Goal: Share content

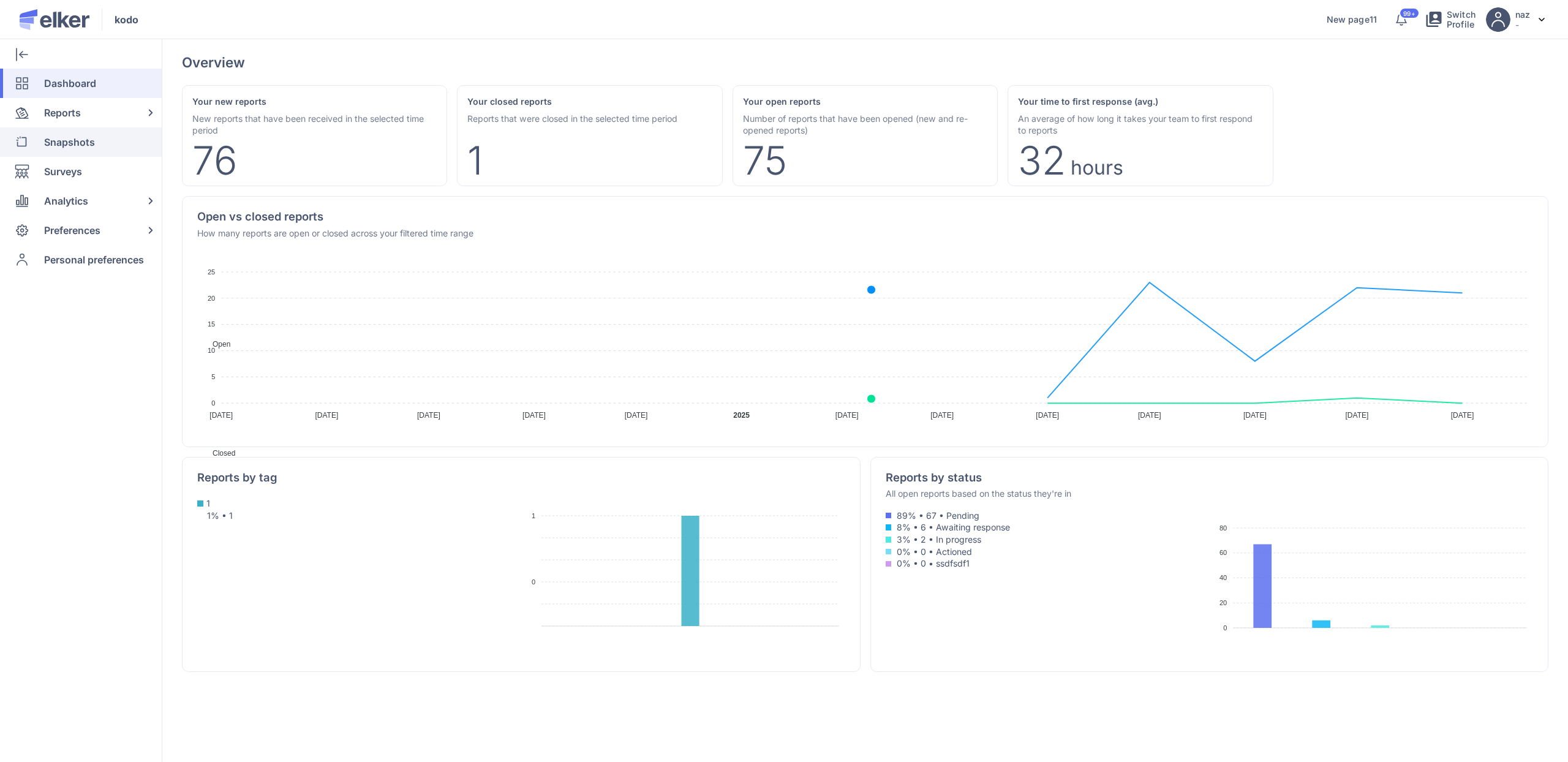
click at [50, 146] on span "Snapshots" at bounding box center [69, 142] width 51 height 30
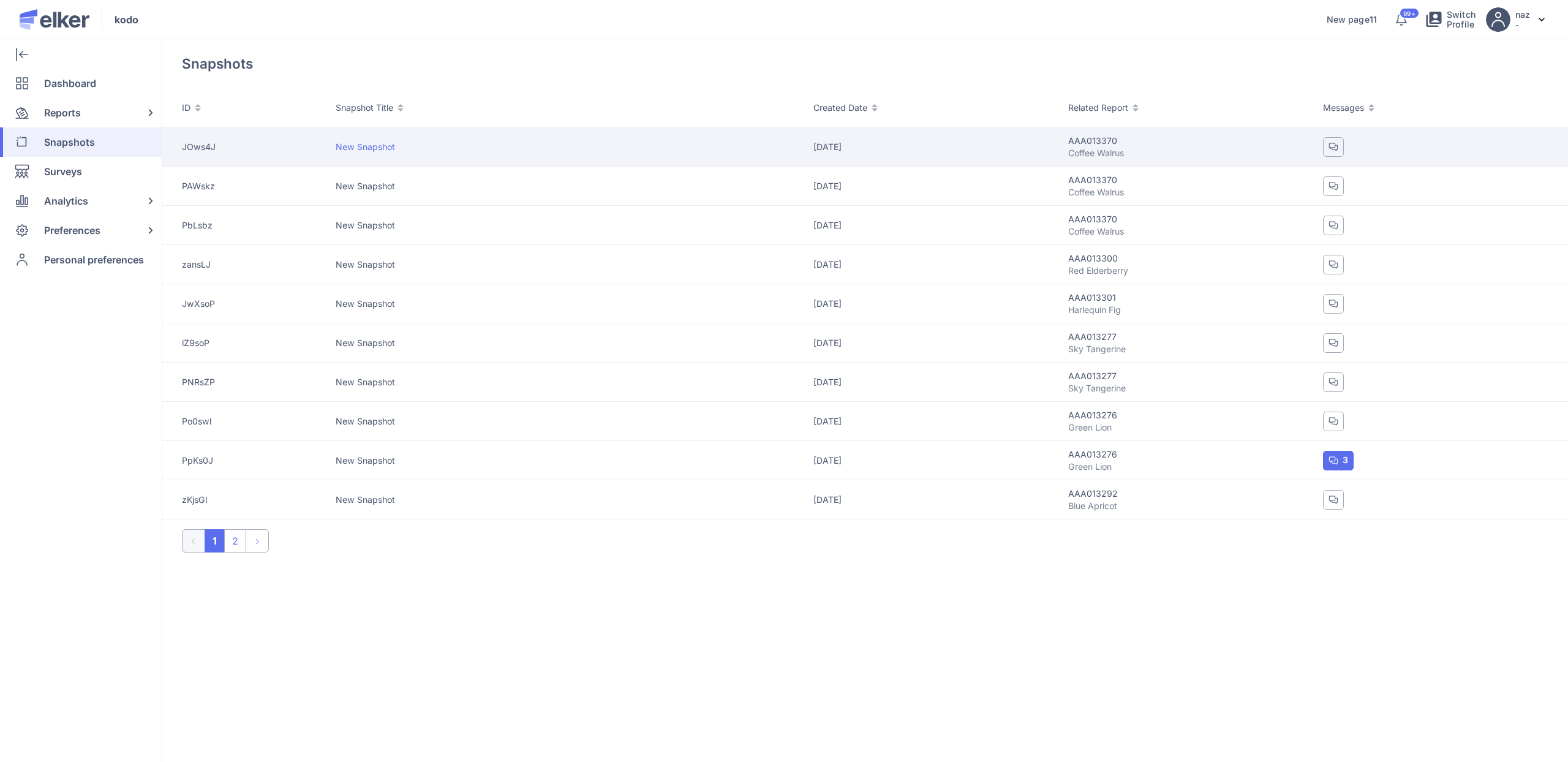
click at [363, 139] on td "New Snapshot" at bounding box center [574, 147] width 478 height 39
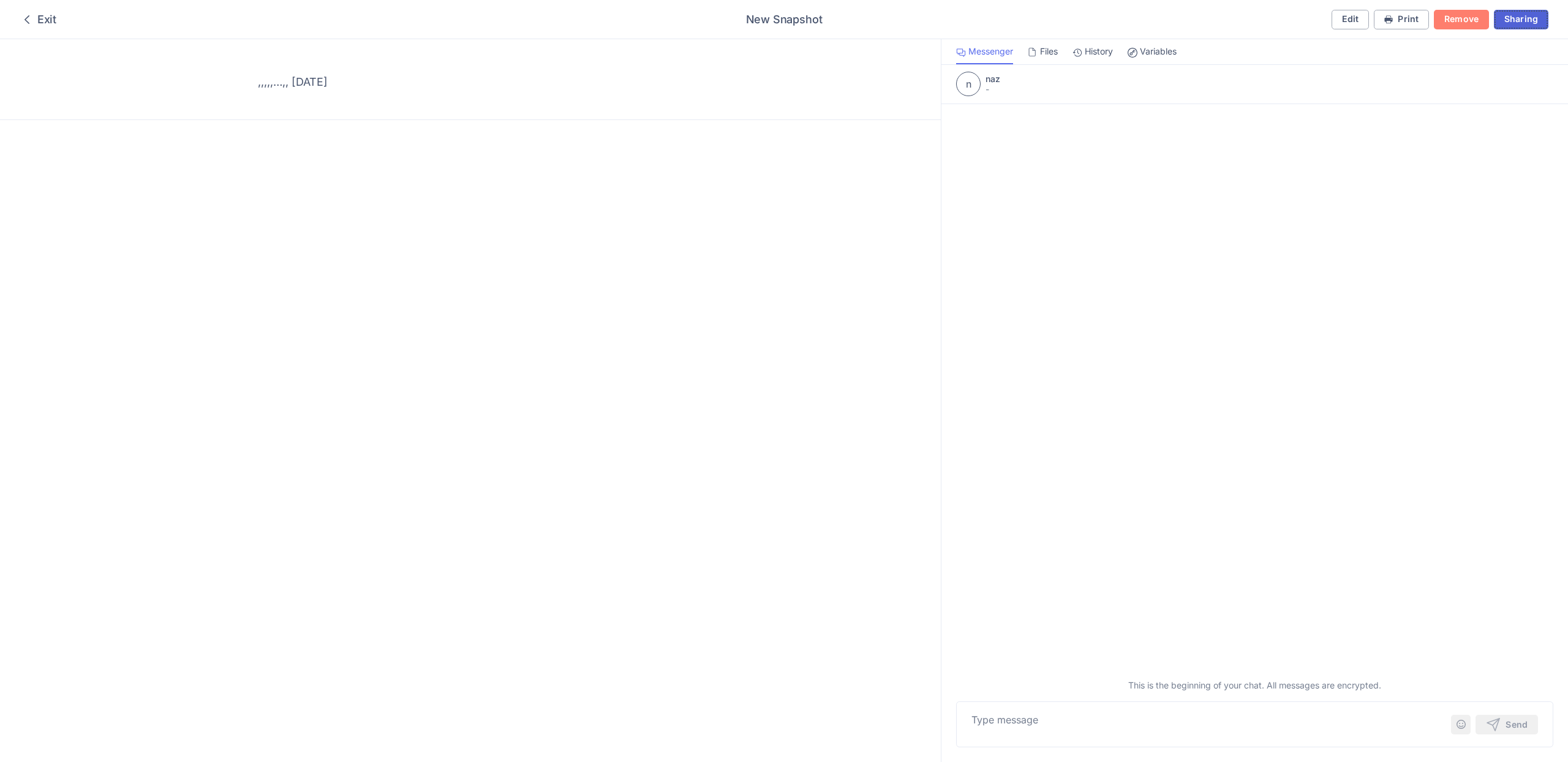
click at [1515, 25] on button "Sharing" at bounding box center [1521, 20] width 55 height 20
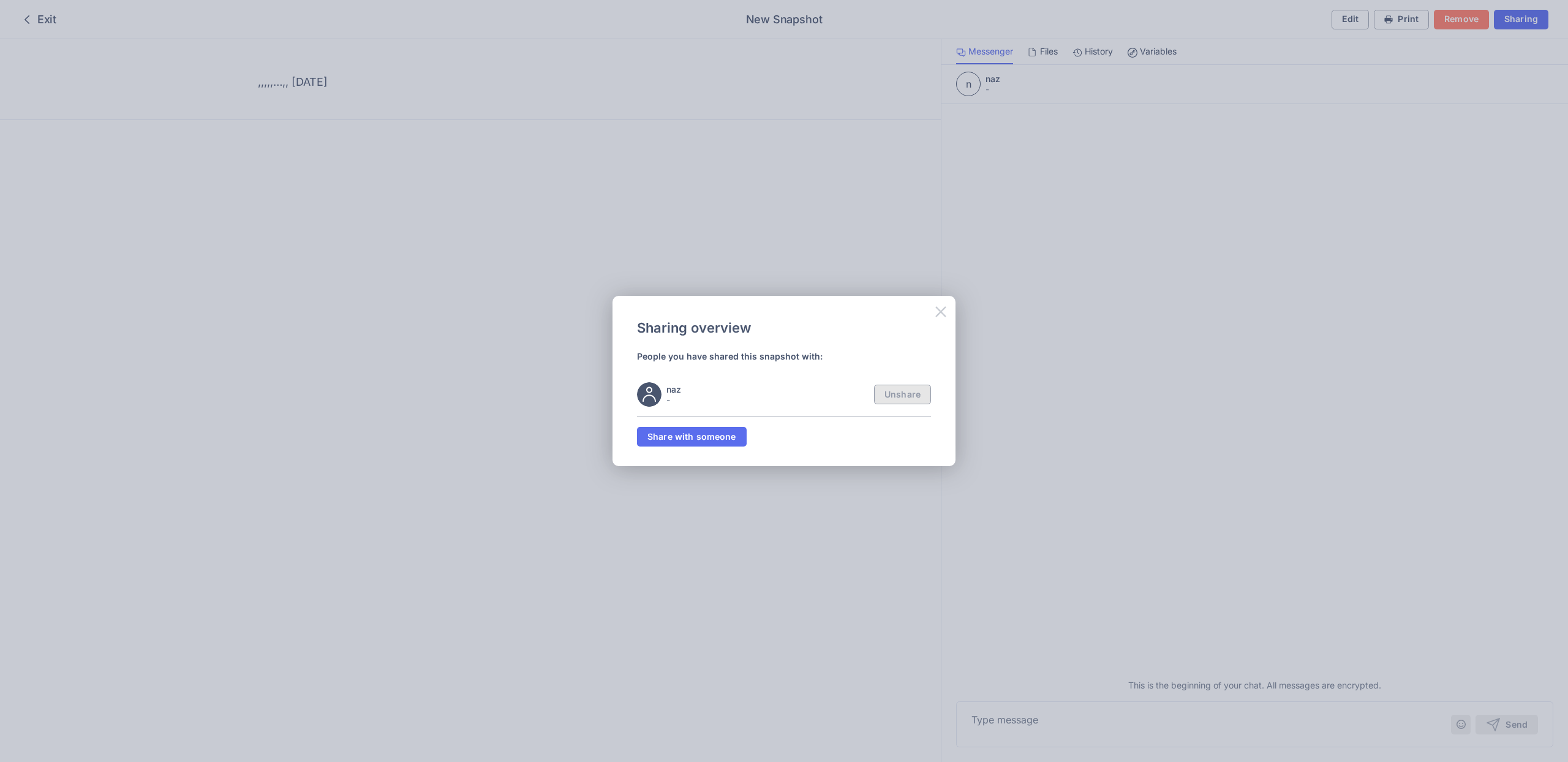
click at [942, 310] on icon at bounding box center [940, 311] width 10 height 10
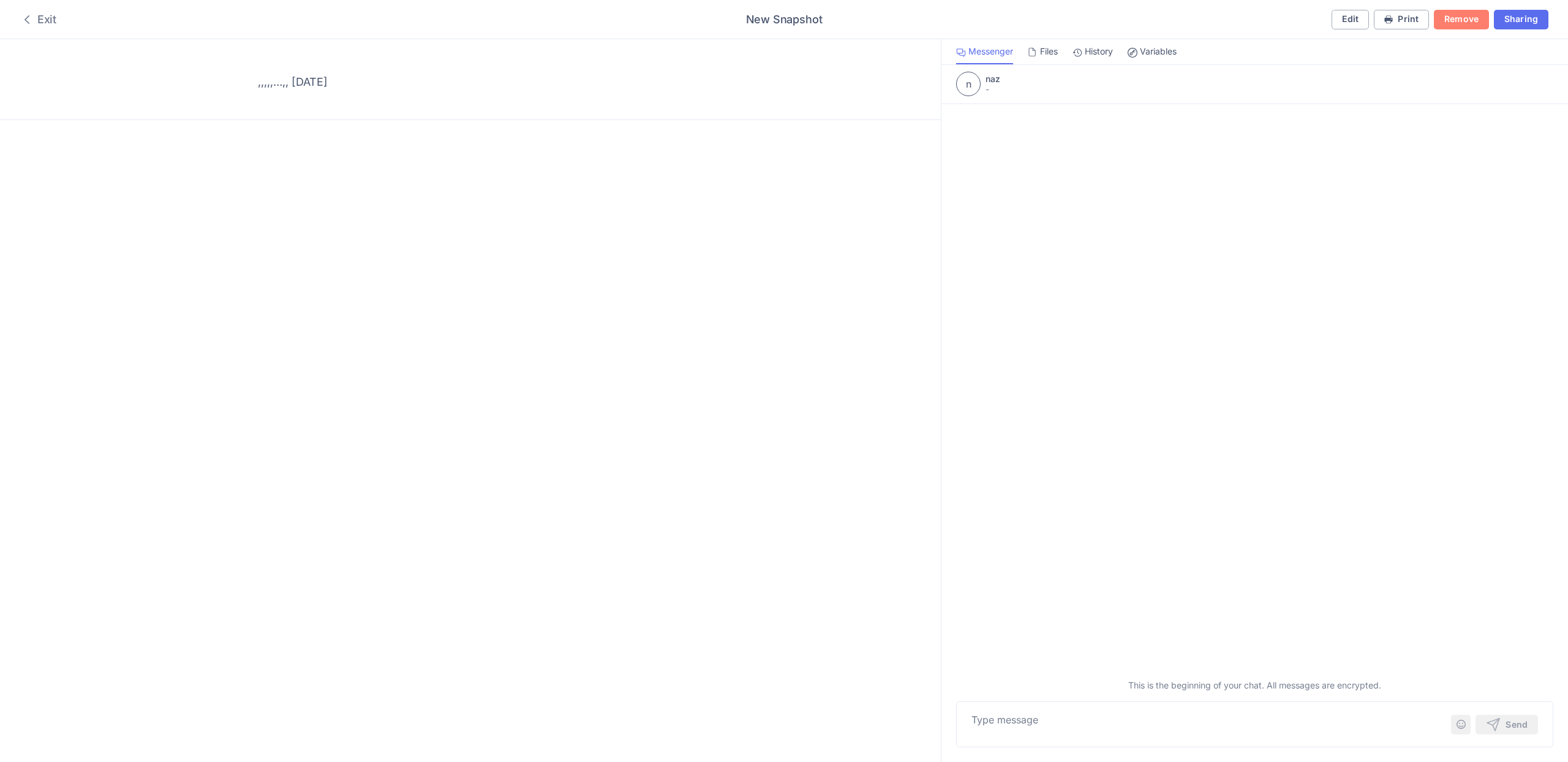
click at [49, 17] on div "Exit" at bounding box center [38, 20] width 37 height 15
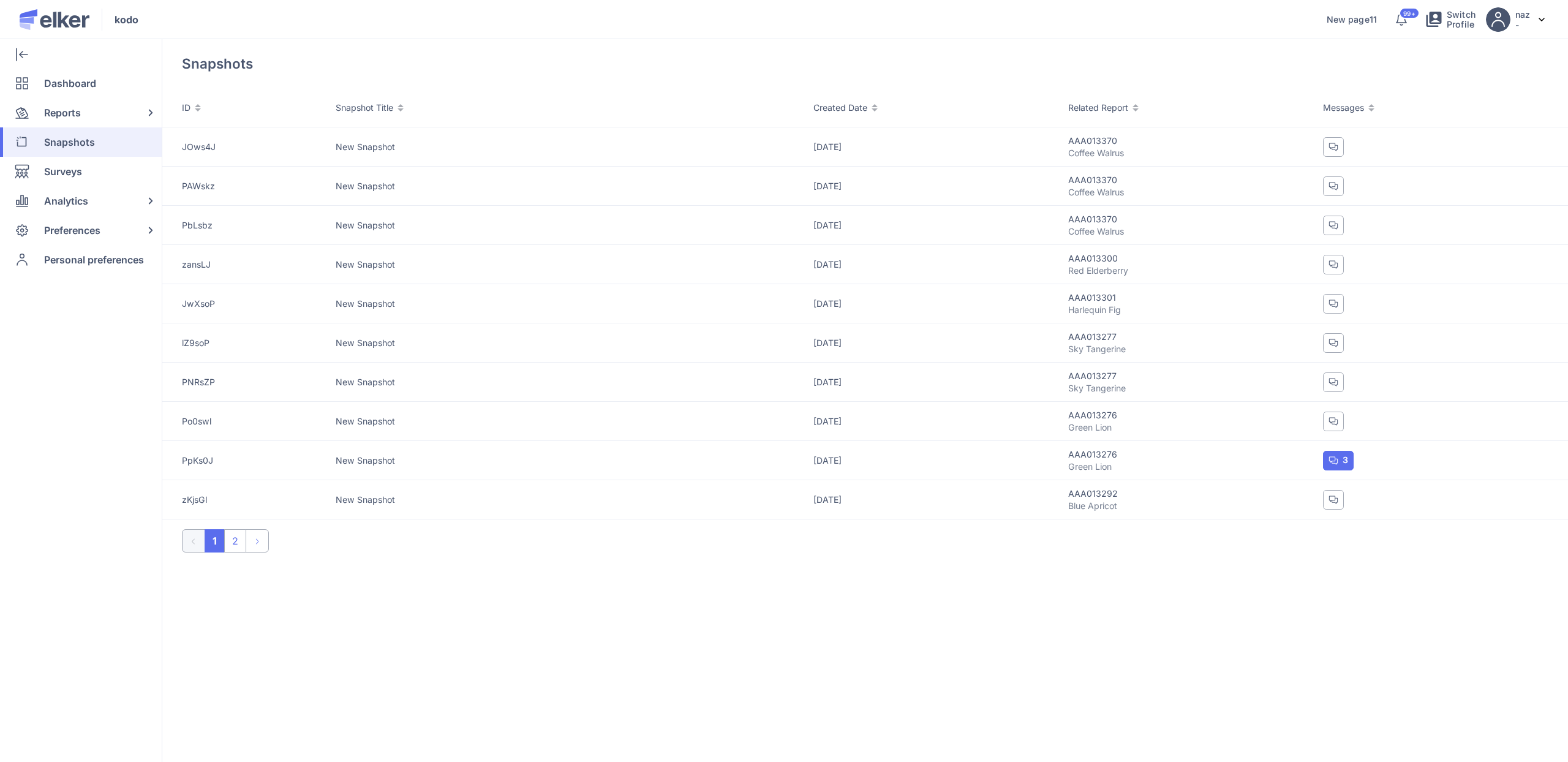
click at [198, 107] on icon at bounding box center [198, 104] width 6 height 6
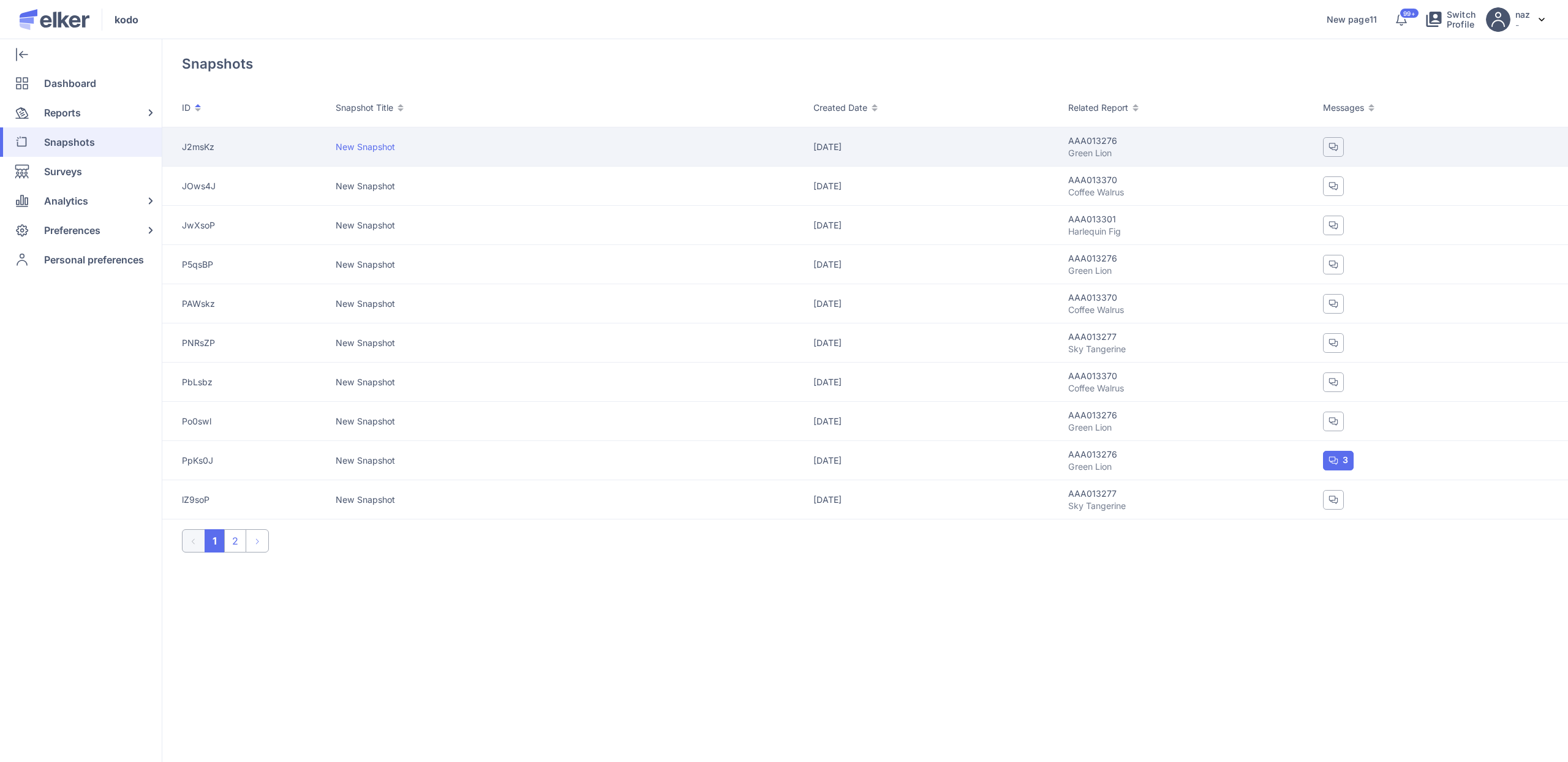
click at [212, 162] on td "J2msKz" at bounding box center [249, 147] width 173 height 39
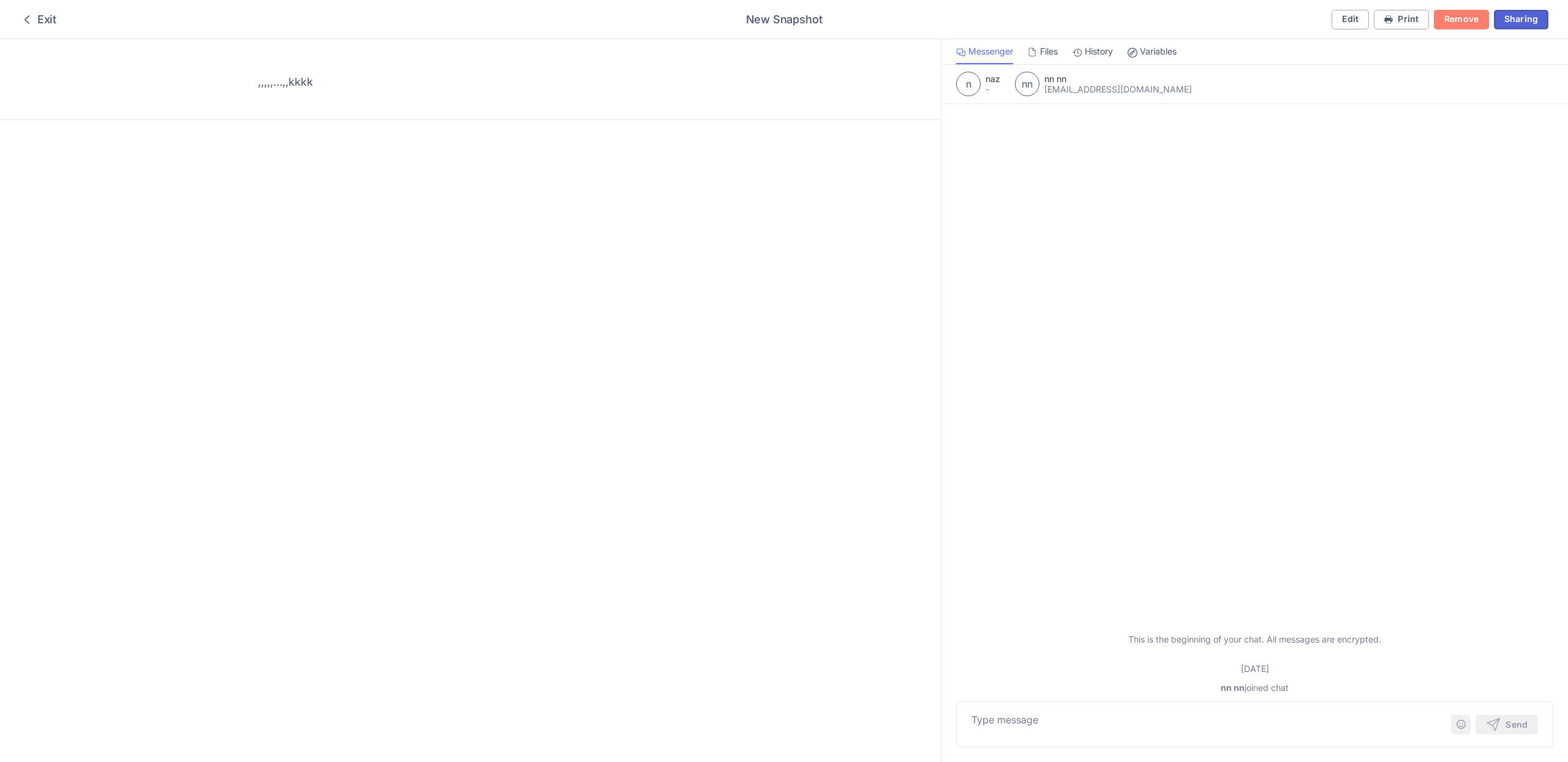
click at [1526, 16] on span "Sharing" at bounding box center [1521, 19] width 34 height 9
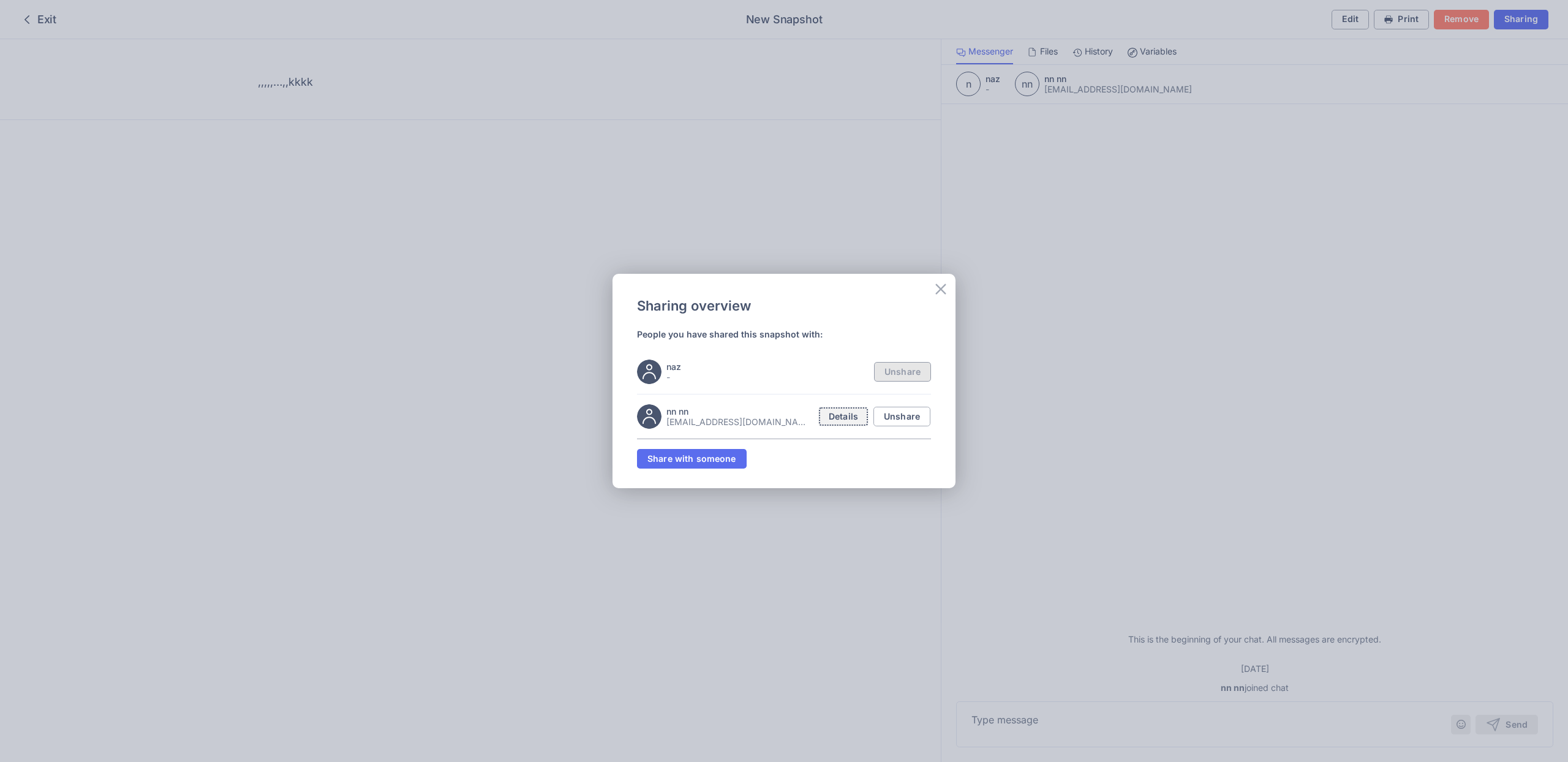
click at [830, 409] on button "Details" at bounding box center [843, 416] width 50 height 20
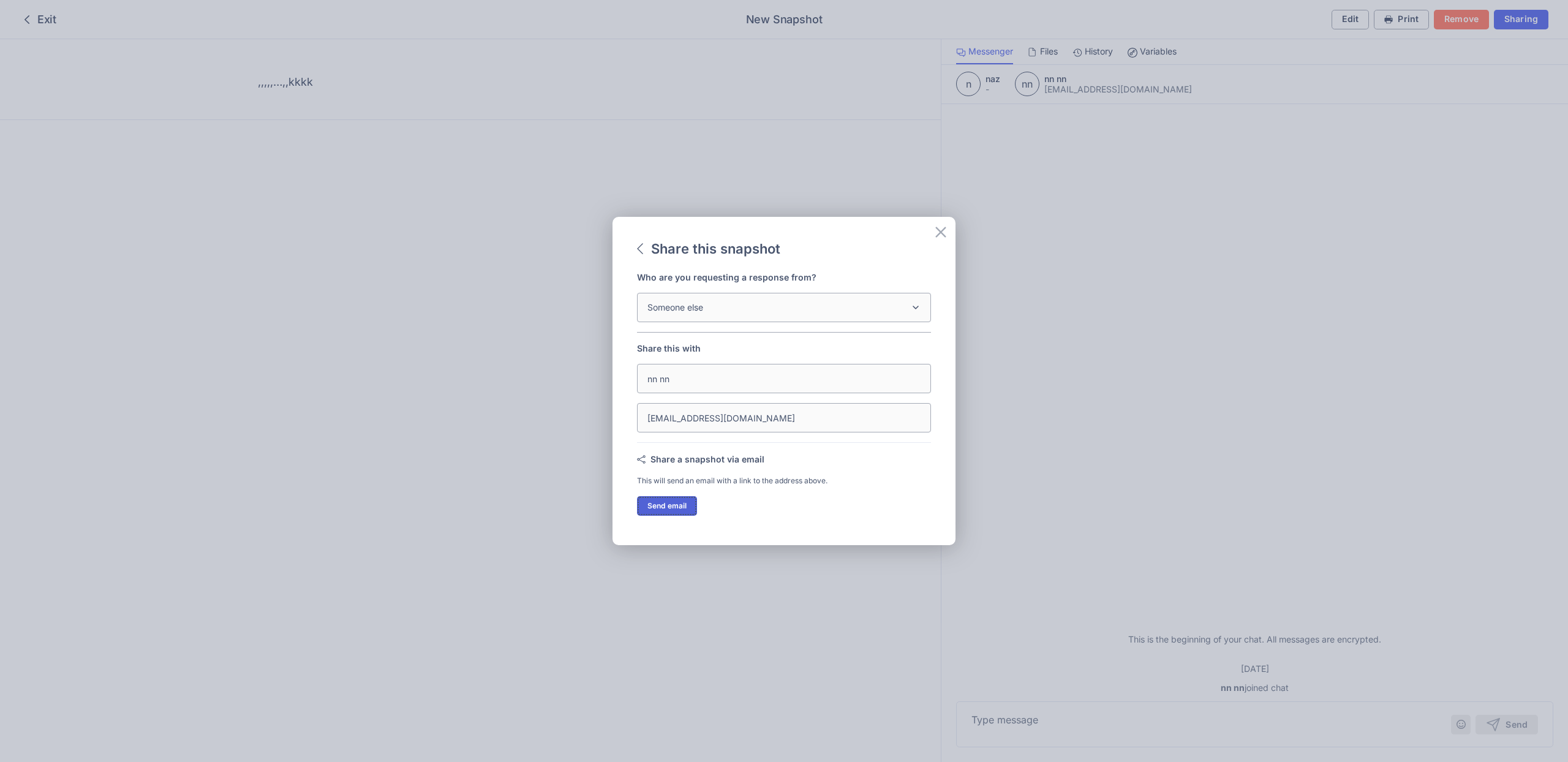
click at [681, 506] on span "Send email" at bounding box center [667, 506] width 39 height 7
click at [666, 500] on button "Send email" at bounding box center [667, 506] width 60 height 20
